Goal: Transaction & Acquisition: Obtain resource

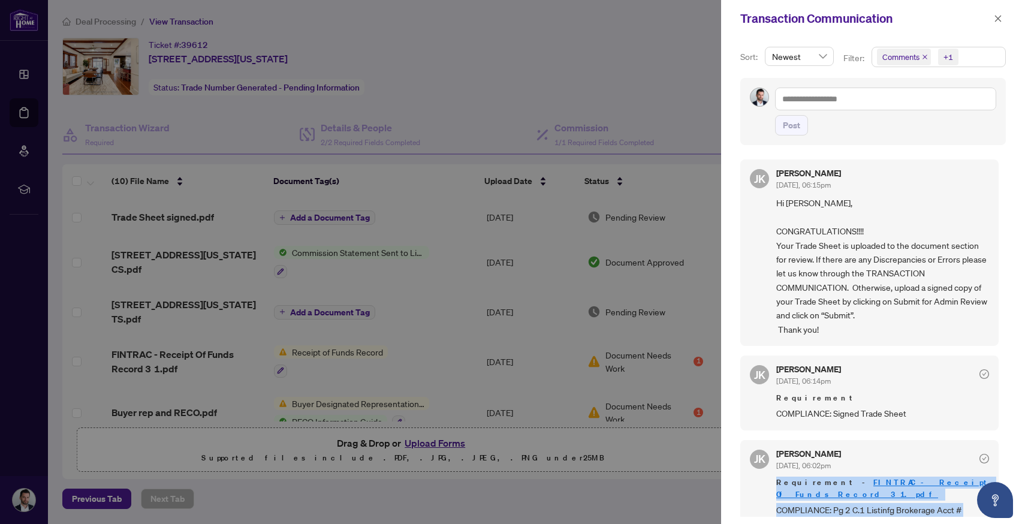
scroll to position [121, 0]
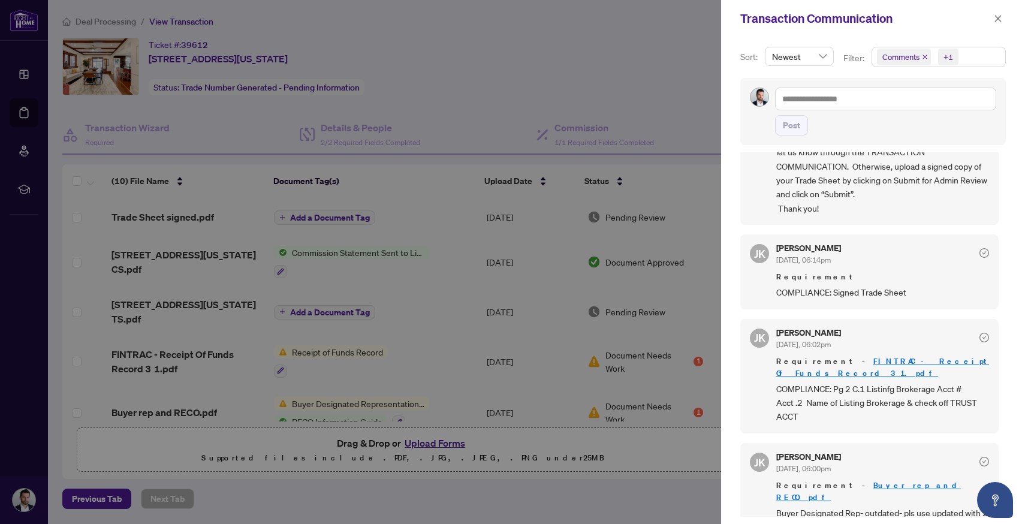
click at [599, 236] on div at bounding box center [512, 262] width 1025 height 524
click at [583, 394] on div at bounding box center [512, 262] width 1025 height 524
click at [997, 16] on icon "close" at bounding box center [998, 18] width 8 height 8
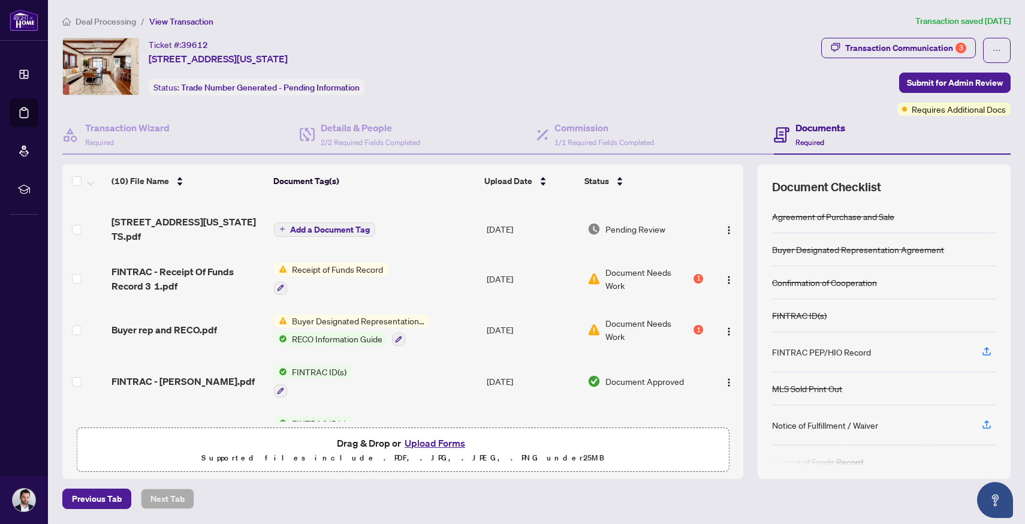
scroll to position [83, 0]
click at [929, 46] on div "Transaction Communication 3" at bounding box center [905, 47] width 121 height 19
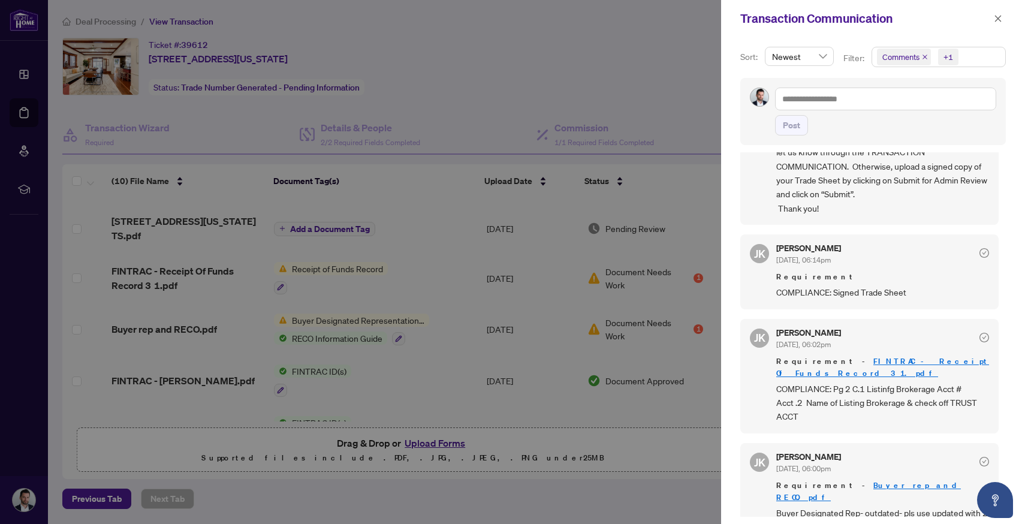
scroll to position [2, 0]
click at [463, 337] on div at bounding box center [512, 262] width 1025 height 524
click at [302, 352] on div at bounding box center [512, 262] width 1025 height 524
click at [994, 20] on icon "close" at bounding box center [998, 18] width 8 height 8
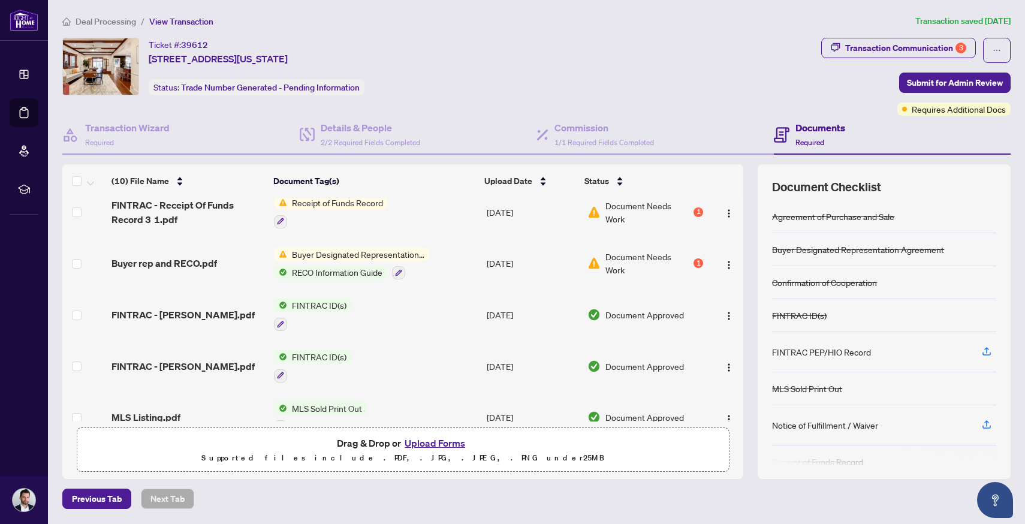
scroll to position [150, 0]
click at [397, 269] on icon "button" at bounding box center [399, 272] width 7 height 7
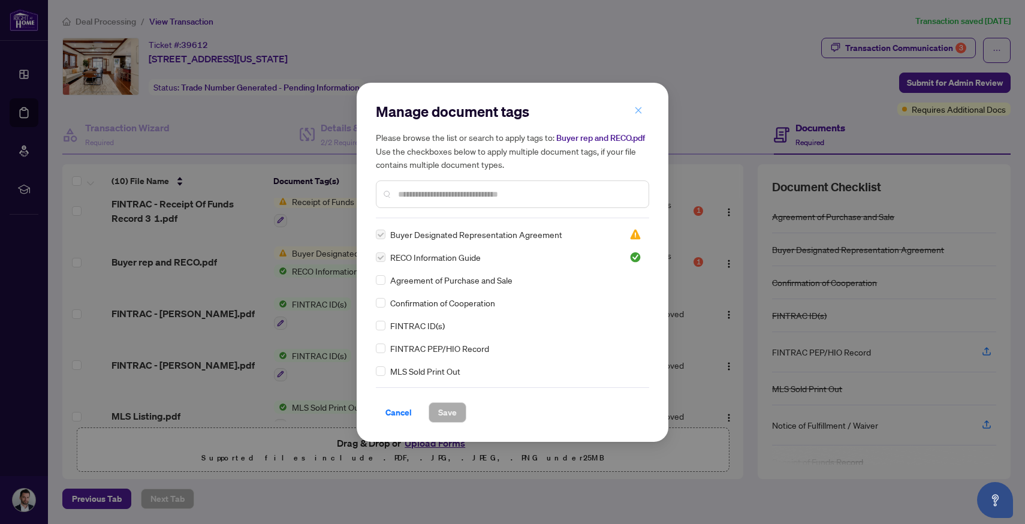
click at [640, 111] on icon "close" at bounding box center [638, 110] width 8 height 8
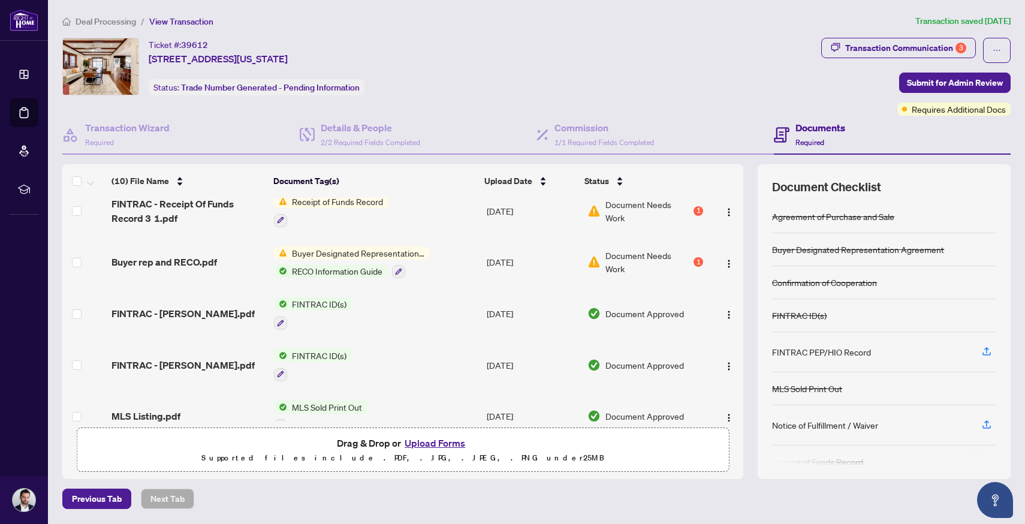
click at [166, 255] on span "Buyer rep and RECO.pdf" at bounding box center [164, 262] width 106 height 14
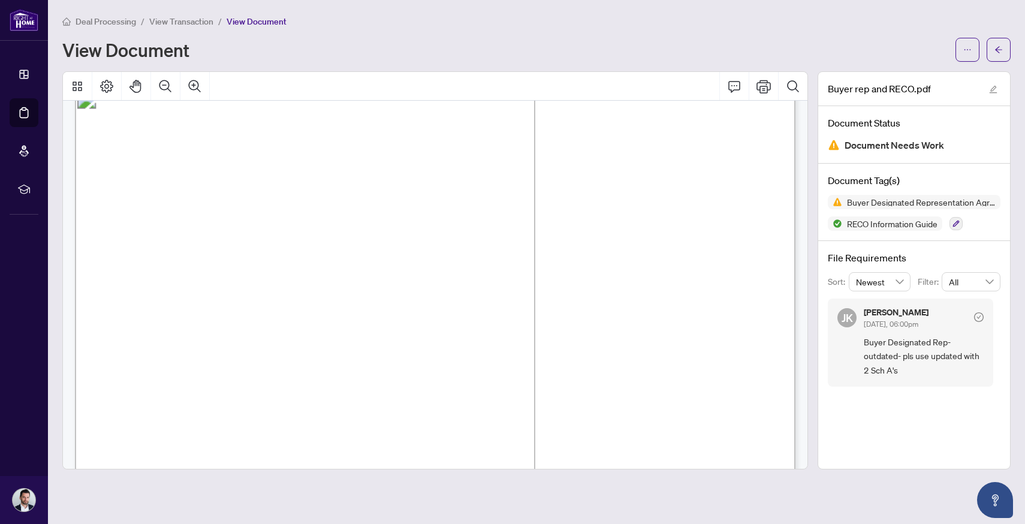
scroll to position [667, 0]
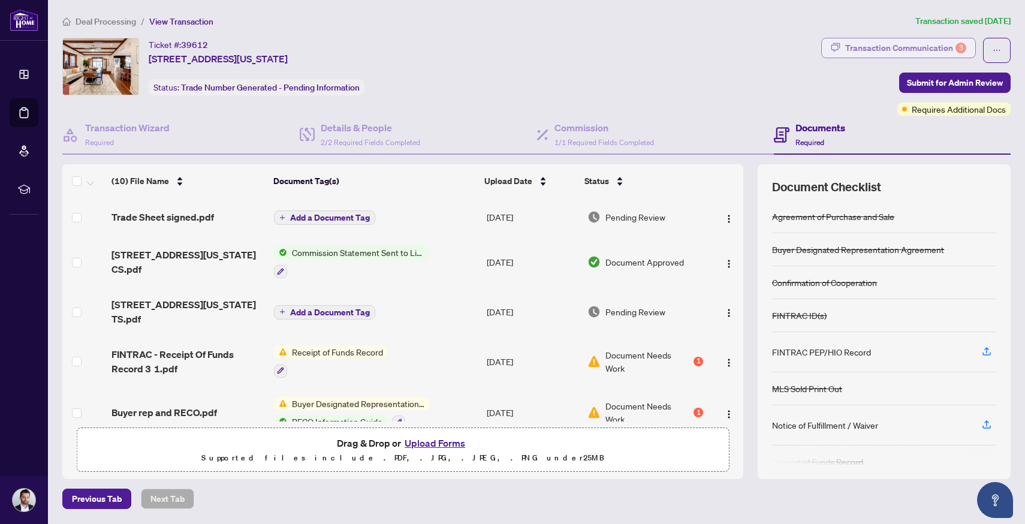
click at [873, 50] on div "Transaction Communication 3" at bounding box center [905, 47] width 121 height 19
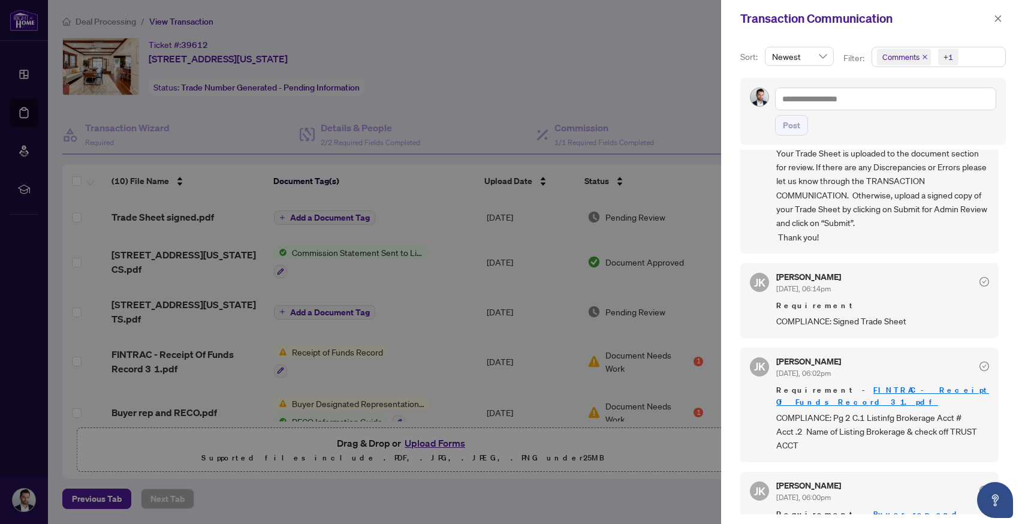
scroll to position [121, 0]
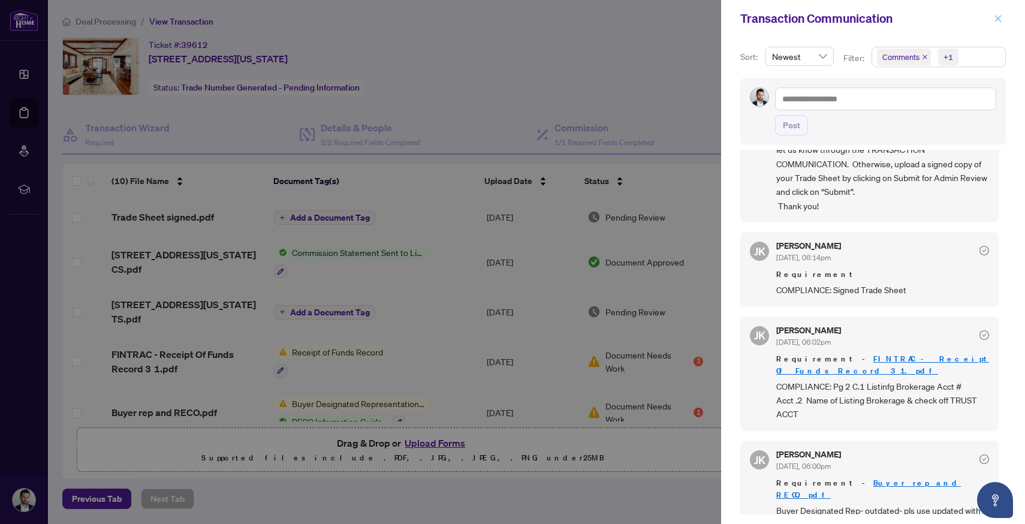
click at [999, 21] on icon "close" at bounding box center [998, 18] width 8 height 8
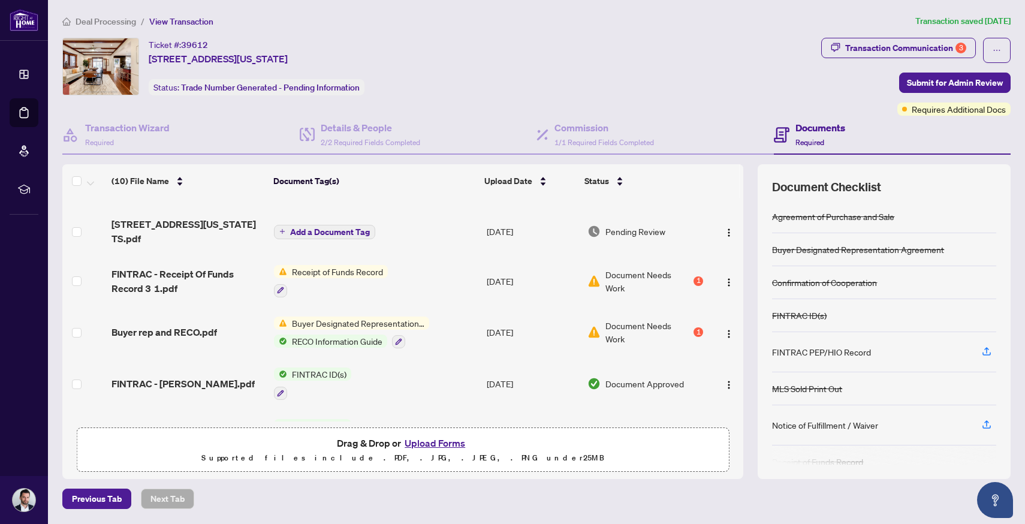
scroll to position [0, 0]
